Goal: Task Accomplishment & Management: Use online tool/utility

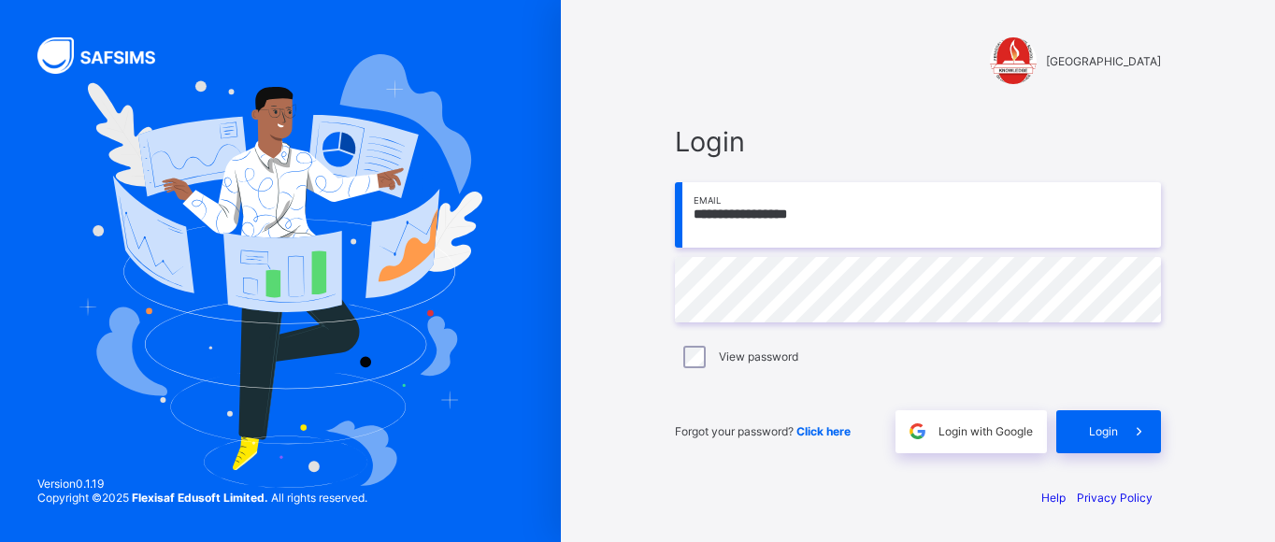
type input "**********"
click at [725, 221] on input "email" at bounding box center [918, 214] width 486 height 65
type input "*"
type input "**********"
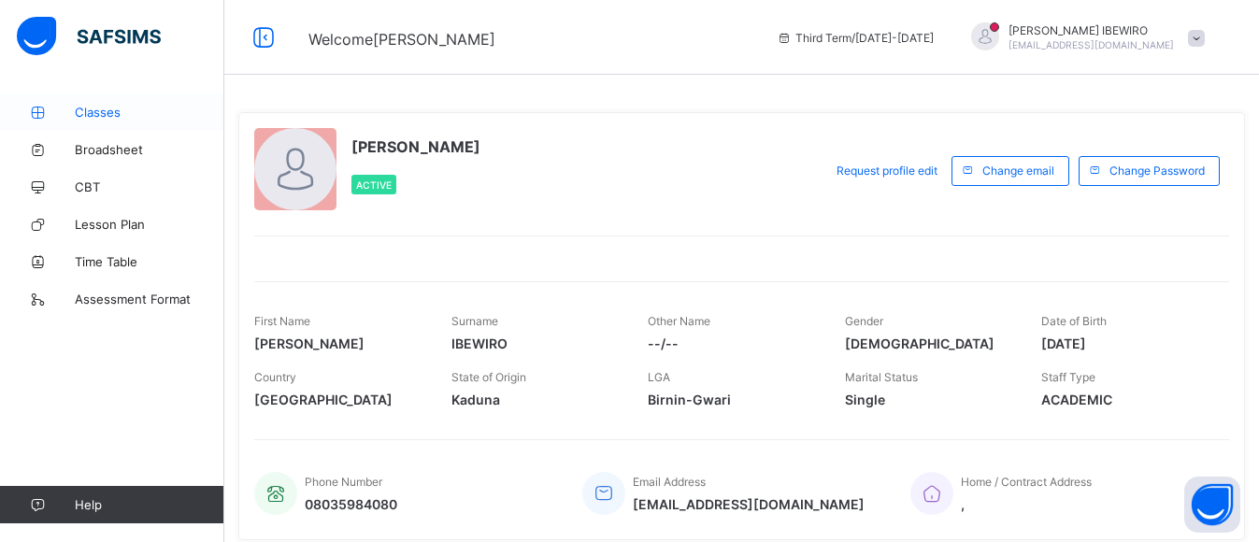
click at [91, 110] on span "Classes" at bounding box center [150, 112] width 150 height 15
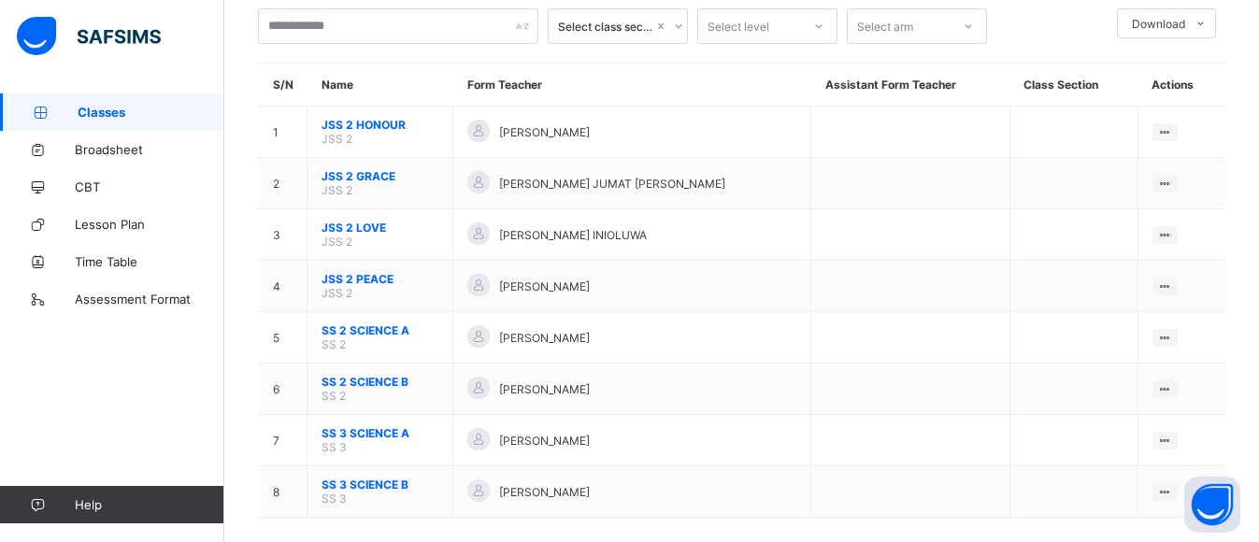
scroll to position [135, 0]
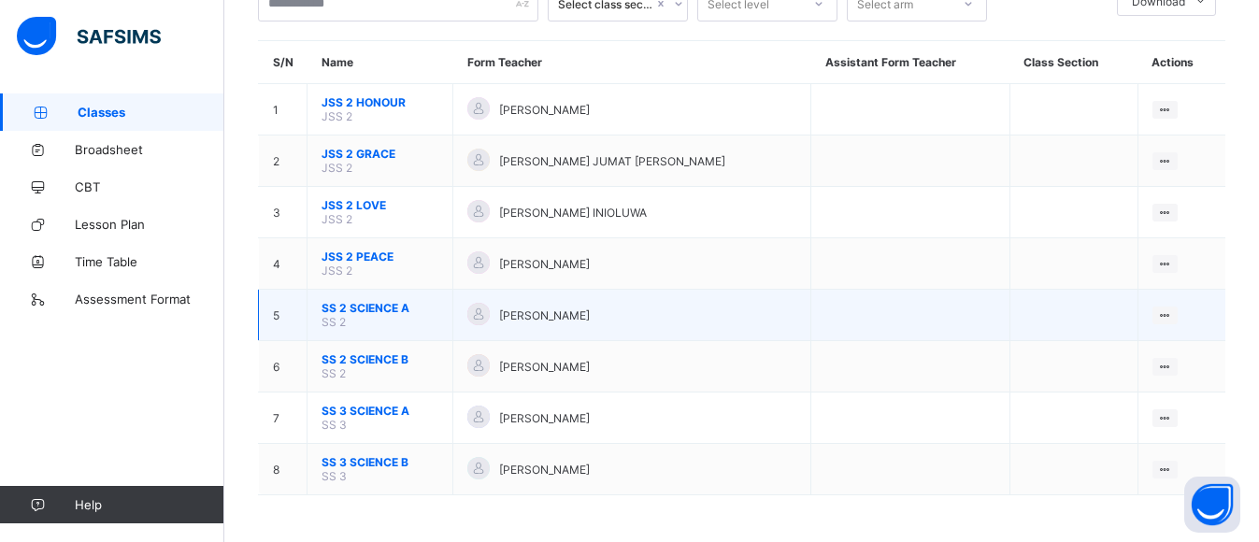
click at [342, 304] on span "SS 2 SCIENCE A" at bounding box center [379, 308] width 117 height 14
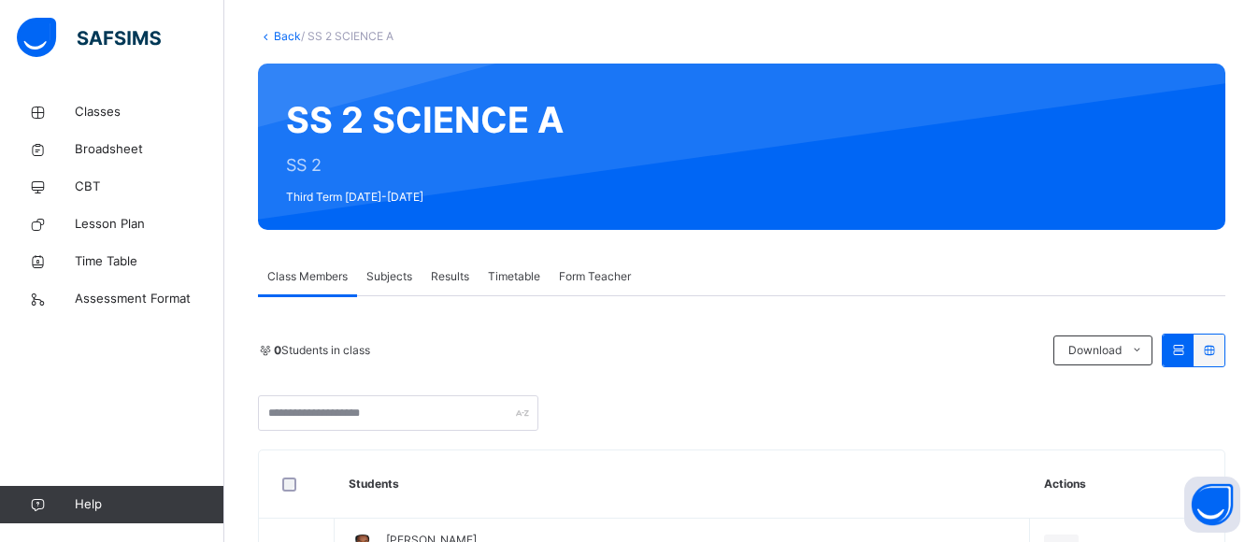
scroll to position [187, 0]
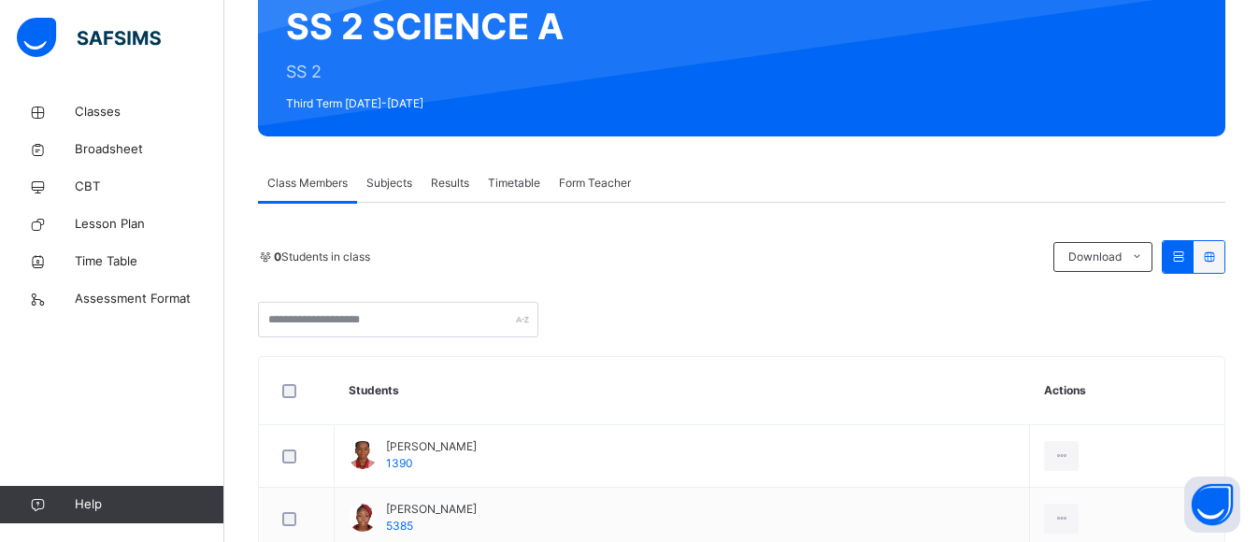
click at [393, 178] on span "Subjects" at bounding box center [389, 183] width 46 height 17
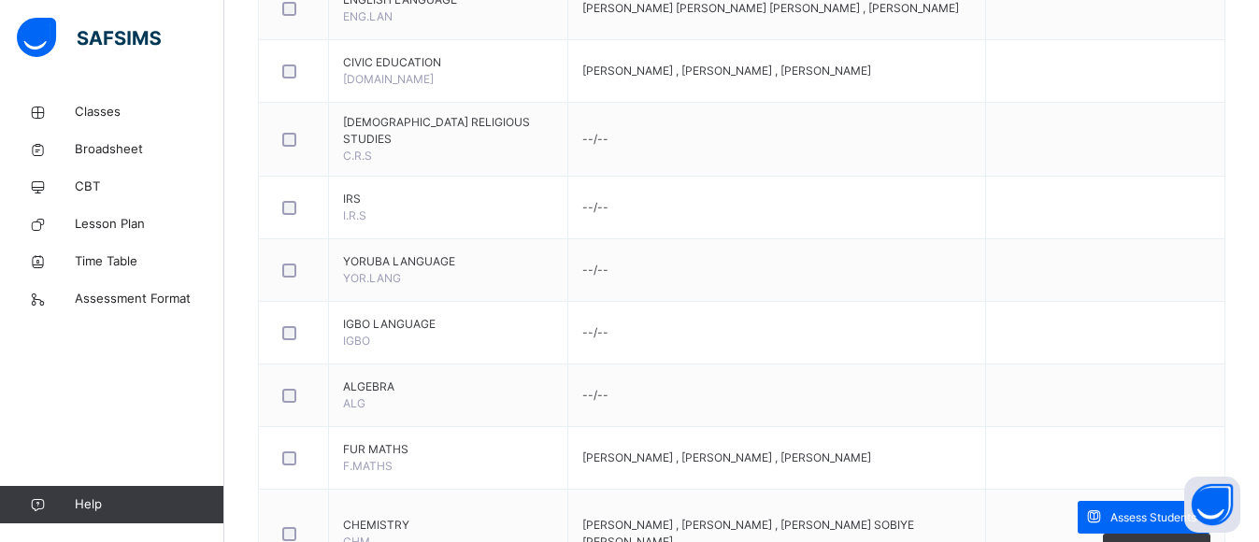
scroll to position [1215, 0]
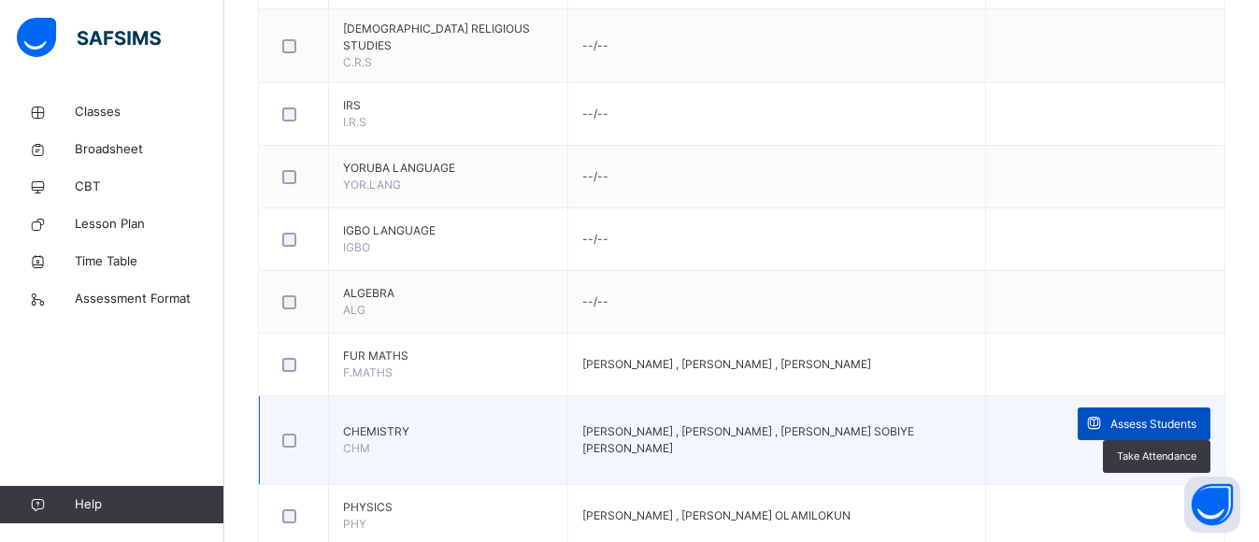
click at [1128, 433] on span "Assess Students" at bounding box center [1153, 424] width 86 height 17
click at [1110, 426] on span at bounding box center [1093, 423] width 33 height 33
click at [710, 450] on td "GABRIEL UFOT , UCHENNA IBEWIRO , OLUFEMI DAVID SOBIYE OLUFEMI, JIMMY OLUWAFERAN…" at bounding box center [776, 440] width 418 height 89
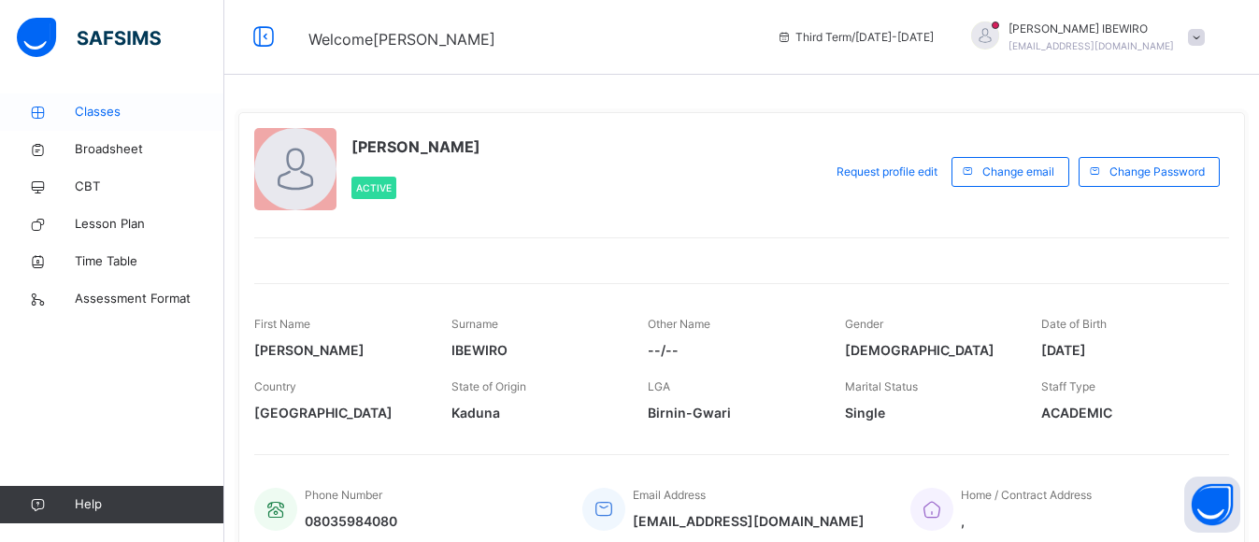
click at [111, 115] on span "Classes" at bounding box center [150, 112] width 150 height 19
